Goal: Task Accomplishment & Management: Manage account settings

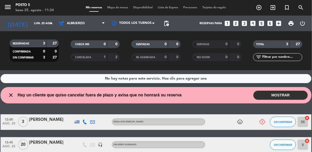
click at [297, 95] on button "MOSTRAR" at bounding box center [281, 95] width 54 height 9
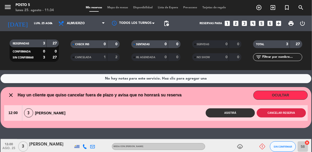
click at [296, 111] on button "Cancelar reserva" at bounding box center [281, 112] width 49 height 9
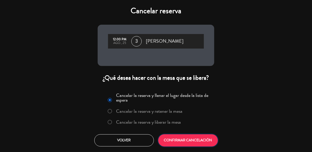
click at [205, 143] on button "CONFIRMAR CANCELACIÓN" at bounding box center [188, 140] width 60 height 12
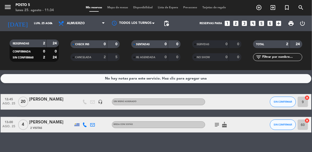
click at [309, 99] on icon "cancel" at bounding box center [307, 97] width 5 height 5
click at [307, 104] on icon "border_all" at bounding box center [304, 102] width 6 height 6
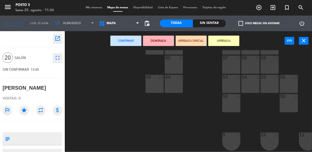
scroll to position [134, 0]
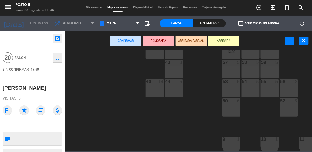
click at [156, 94] on div "40 14" at bounding box center [155, 88] width 18 height 18
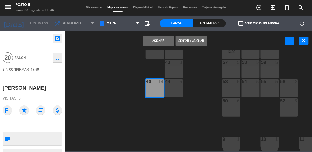
click at [167, 40] on button "Asignar" at bounding box center [158, 41] width 31 height 10
